Goal: Information Seeking & Learning: Learn about a topic

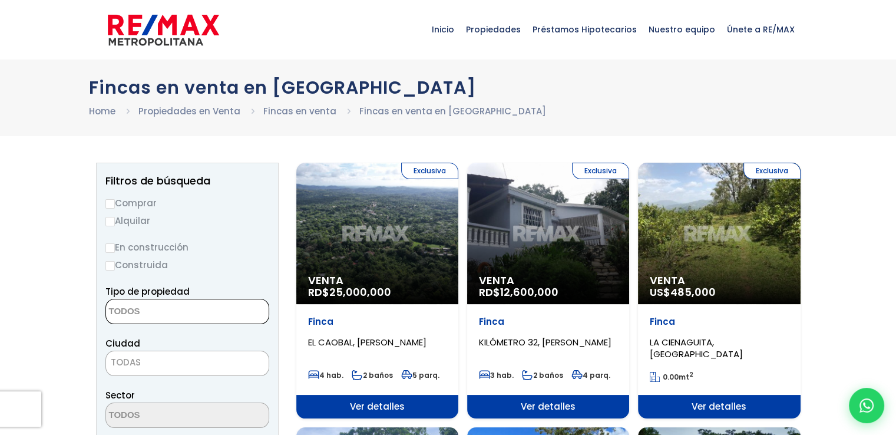
click at [174, 311] on textarea "Search" at bounding box center [163, 311] width 114 height 25
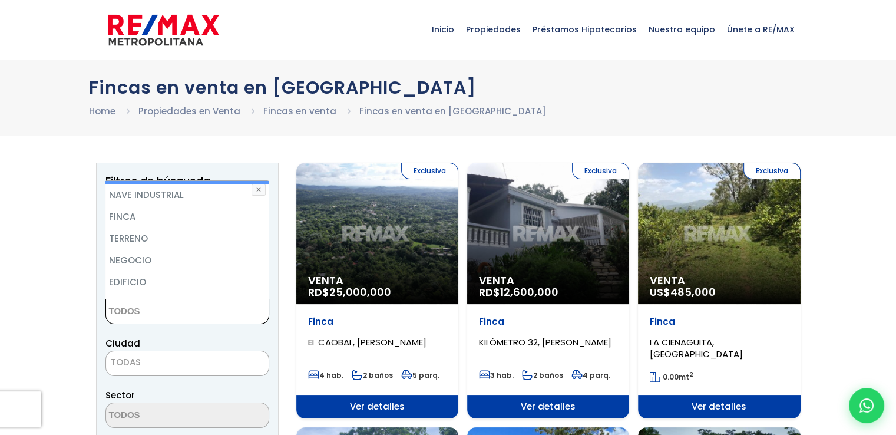
scroll to position [61, 0]
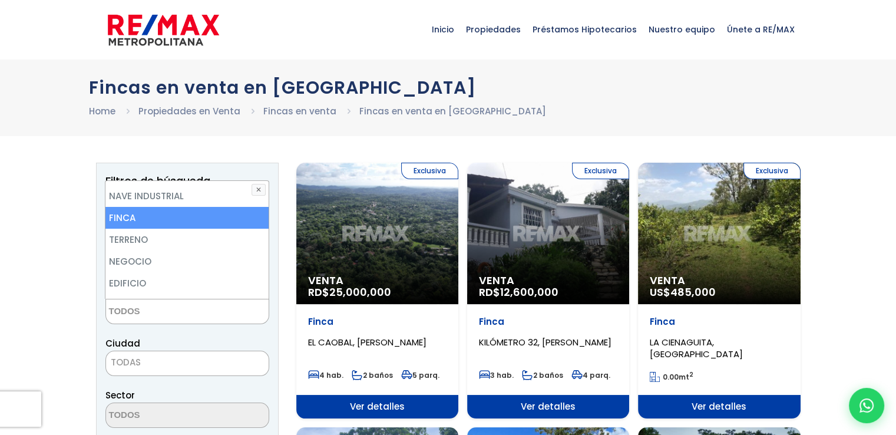
click at [185, 219] on li "FINCA" at bounding box center [186, 218] width 163 height 22
select select "estate"
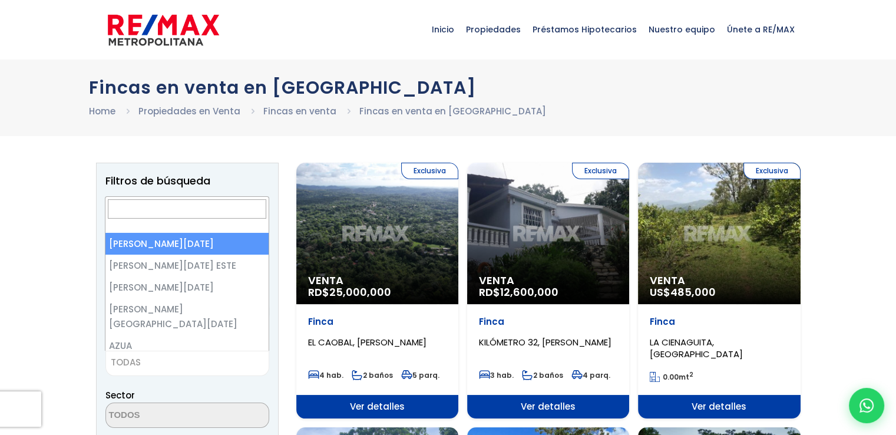
click at [178, 373] on span "TODAS" at bounding box center [187, 363] width 164 height 25
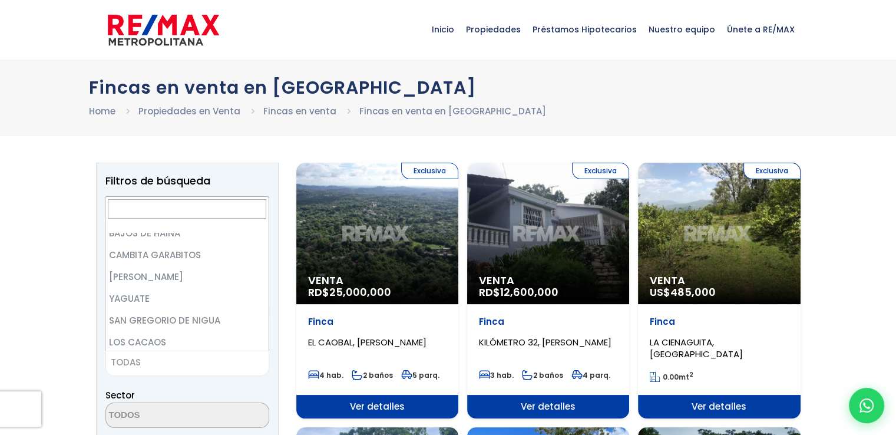
scroll to position [2323, 0]
select select "106"
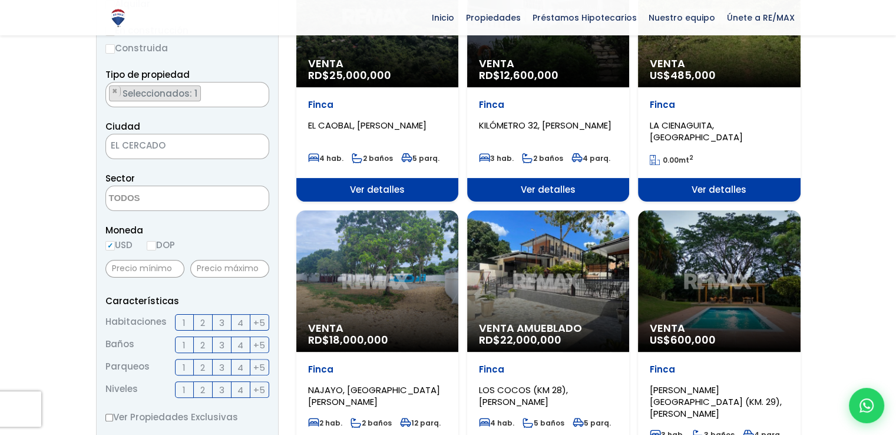
scroll to position [233, 0]
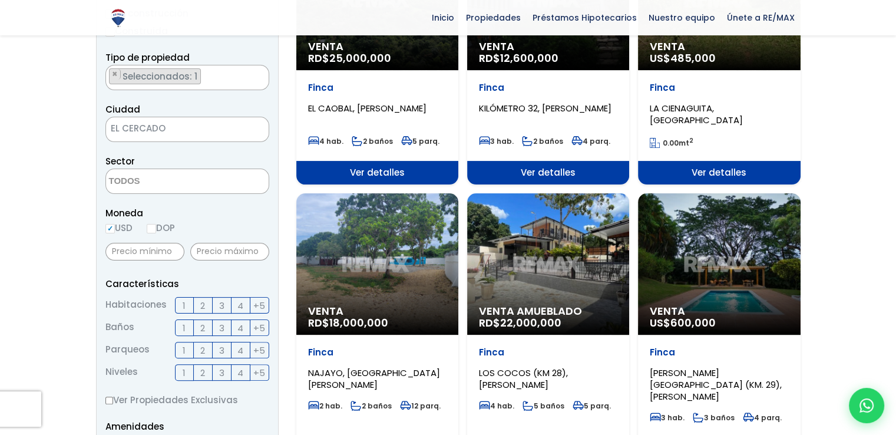
click at [151, 225] on input "DOP" at bounding box center [151, 228] width 9 height 9
radio input "true"
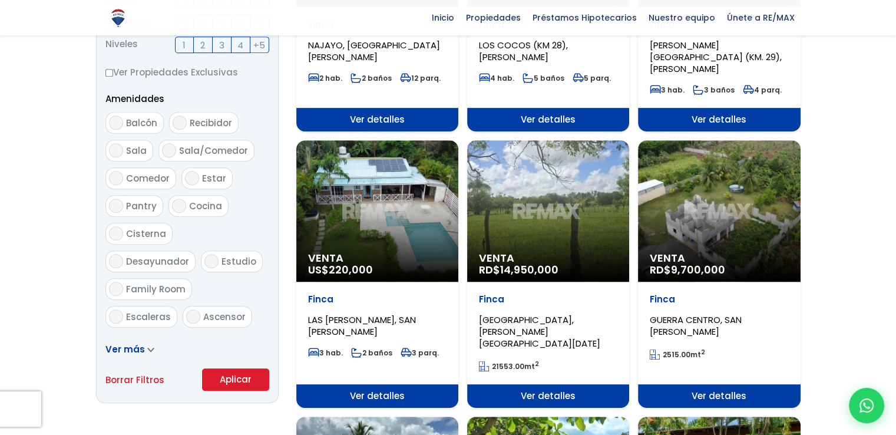
scroll to position [561, 0]
click at [233, 374] on button "Aplicar" at bounding box center [235, 379] width 67 height 22
